Goal: Transaction & Acquisition: Download file/media

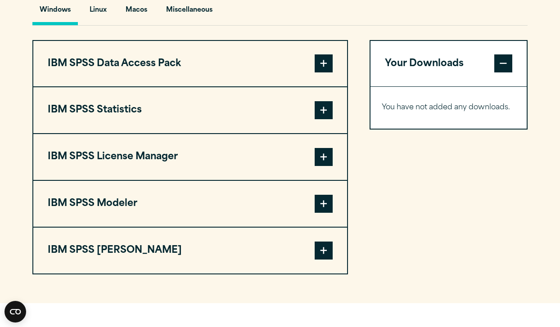
scroll to position [671, 0]
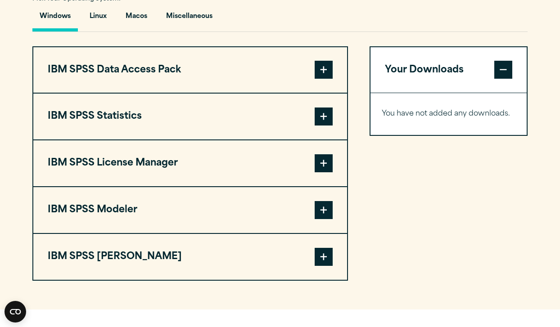
click at [325, 126] on span at bounding box center [323, 117] width 18 height 18
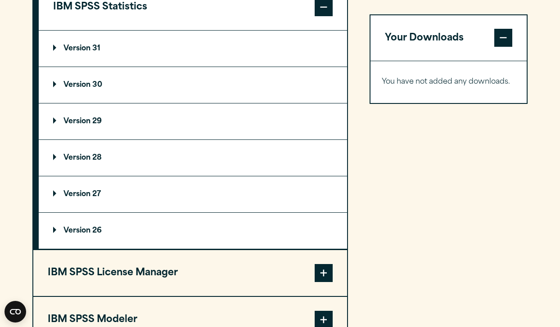
scroll to position [780, 0]
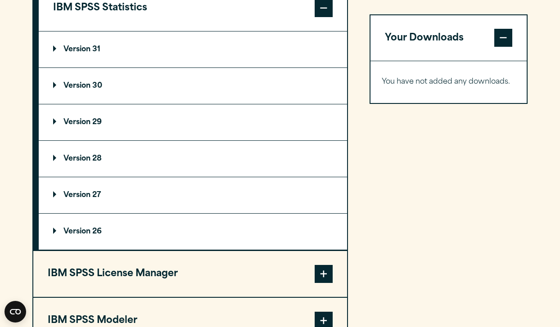
click at [322, 283] on span at bounding box center [323, 274] width 18 height 18
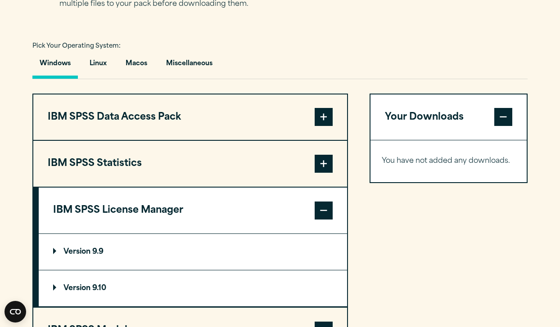
scroll to position [615, 0]
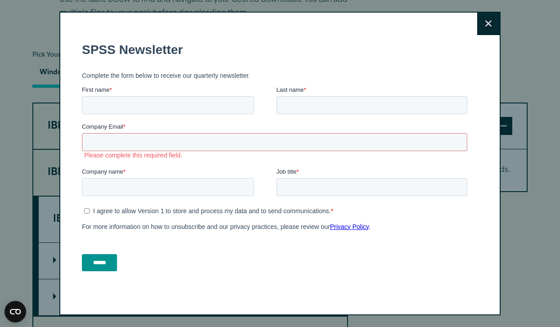
click at [489, 30] on button "Close" at bounding box center [488, 24] width 22 height 22
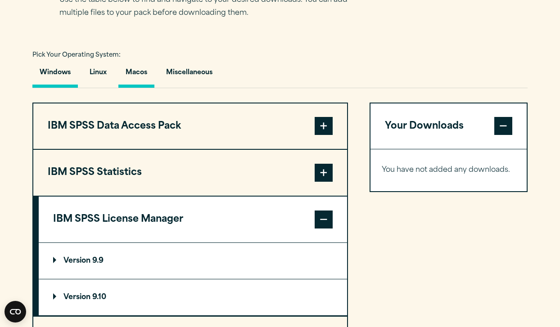
click at [139, 88] on button "Macos" at bounding box center [136, 75] width 36 height 26
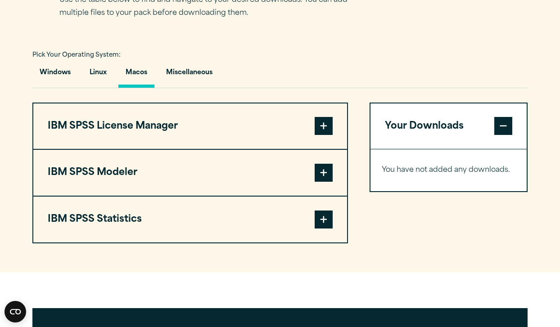
click at [325, 229] on span at bounding box center [323, 220] width 18 height 18
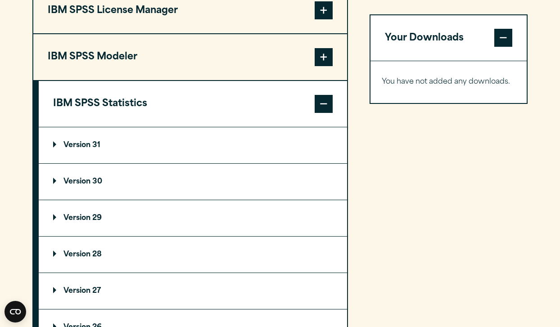
scroll to position [731, 0]
click at [98, 149] on p "Version 31" at bounding box center [76, 145] width 47 height 7
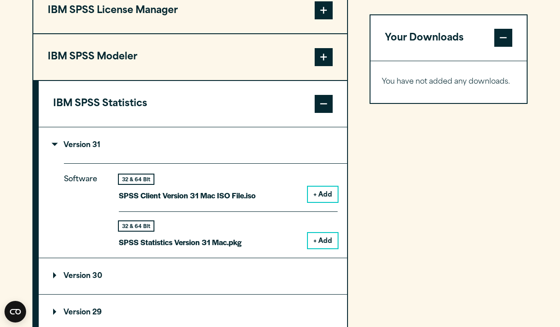
click at [329, 248] on button "+ Add" at bounding box center [323, 240] width 30 height 15
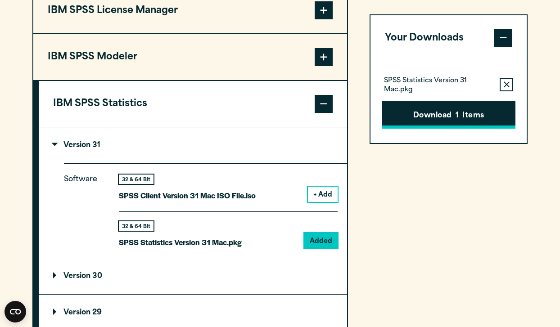
click at [438, 117] on button "Download 1 Items" at bounding box center [449, 115] width 134 height 28
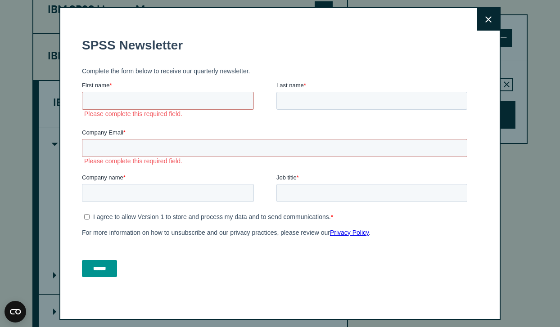
click at [491, 30] on button "Close" at bounding box center [488, 19] width 22 height 22
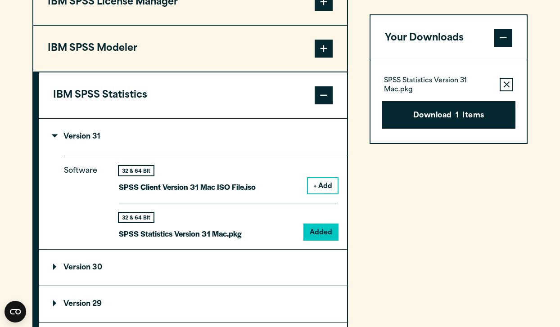
scroll to position [744, 0]
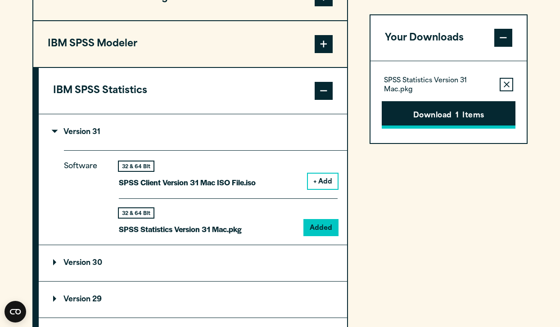
click at [463, 118] on button "Download 1 Items" at bounding box center [449, 115] width 134 height 28
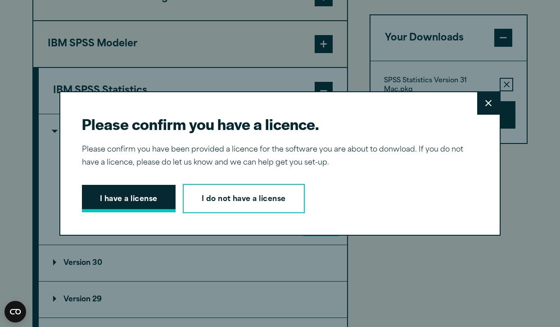
click at [158, 198] on button "I have a license" at bounding box center [129, 199] width 94 height 28
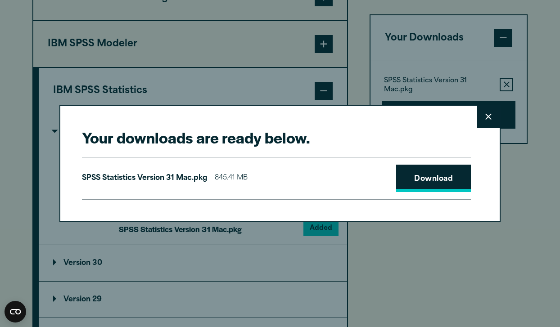
click at [444, 187] on link "Download" at bounding box center [433, 179] width 75 height 28
click at [300, 16] on div "Your downloads are ready below. Close SPSS Statistics Version 31 Mac.pkg 845.41…" at bounding box center [280, 163] width 560 height 327
